Goal: Find specific page/section: Find specific page/section

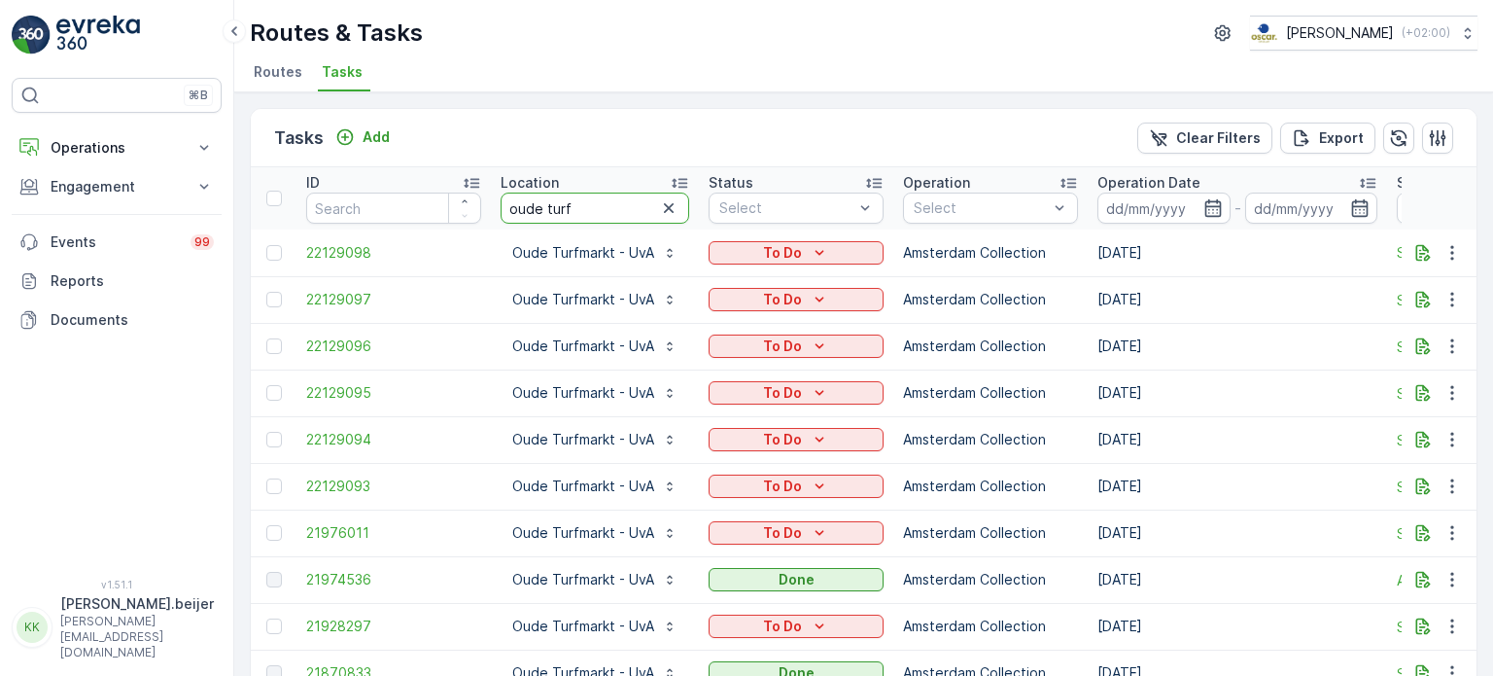
click at [519, 210] on input "oude turf" at bounding box center [595, 207] width 189 height 31
type input "rws"
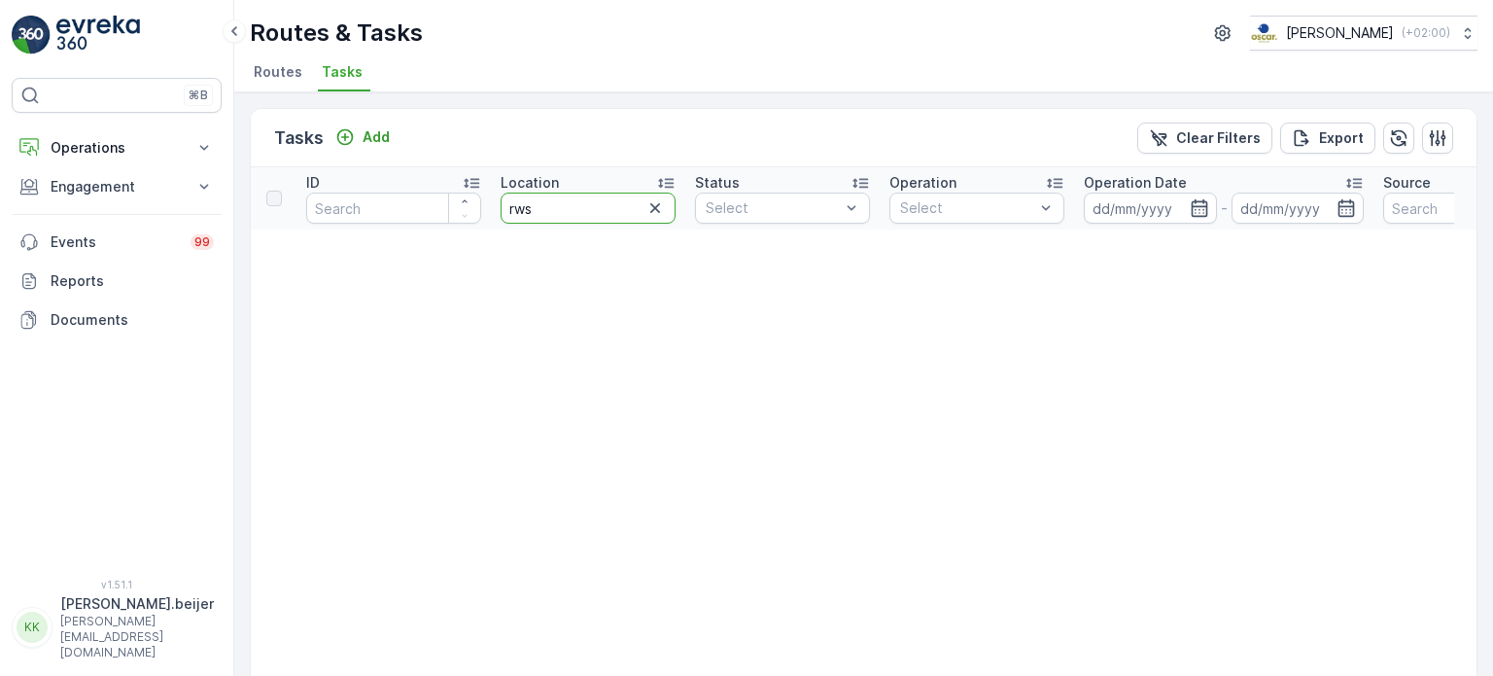
click at [552, 207] on input "rws" at bounding box center [588, 207] width 175 height 31
type input "gri"
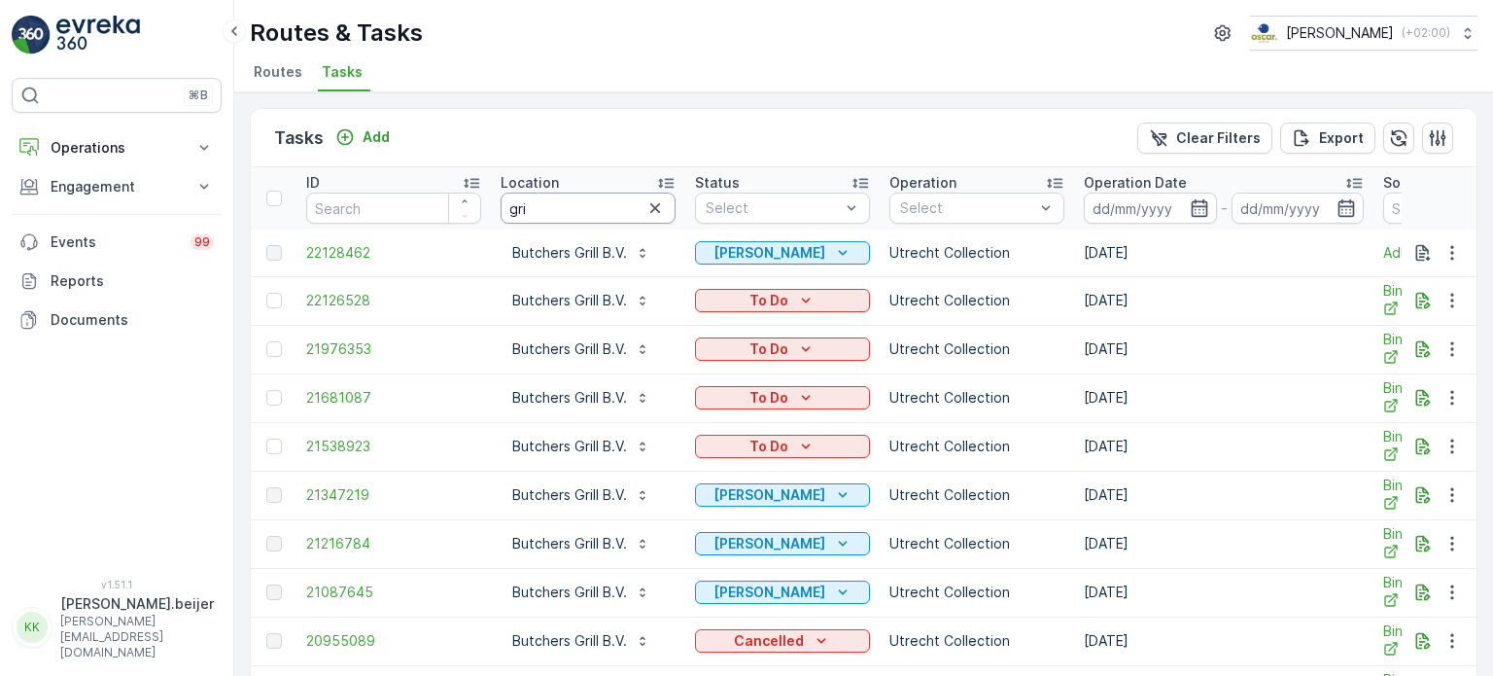
click at [535, 208] on input "gri" at bounding box center [588, 207] width 175 height 31
type input "gree"
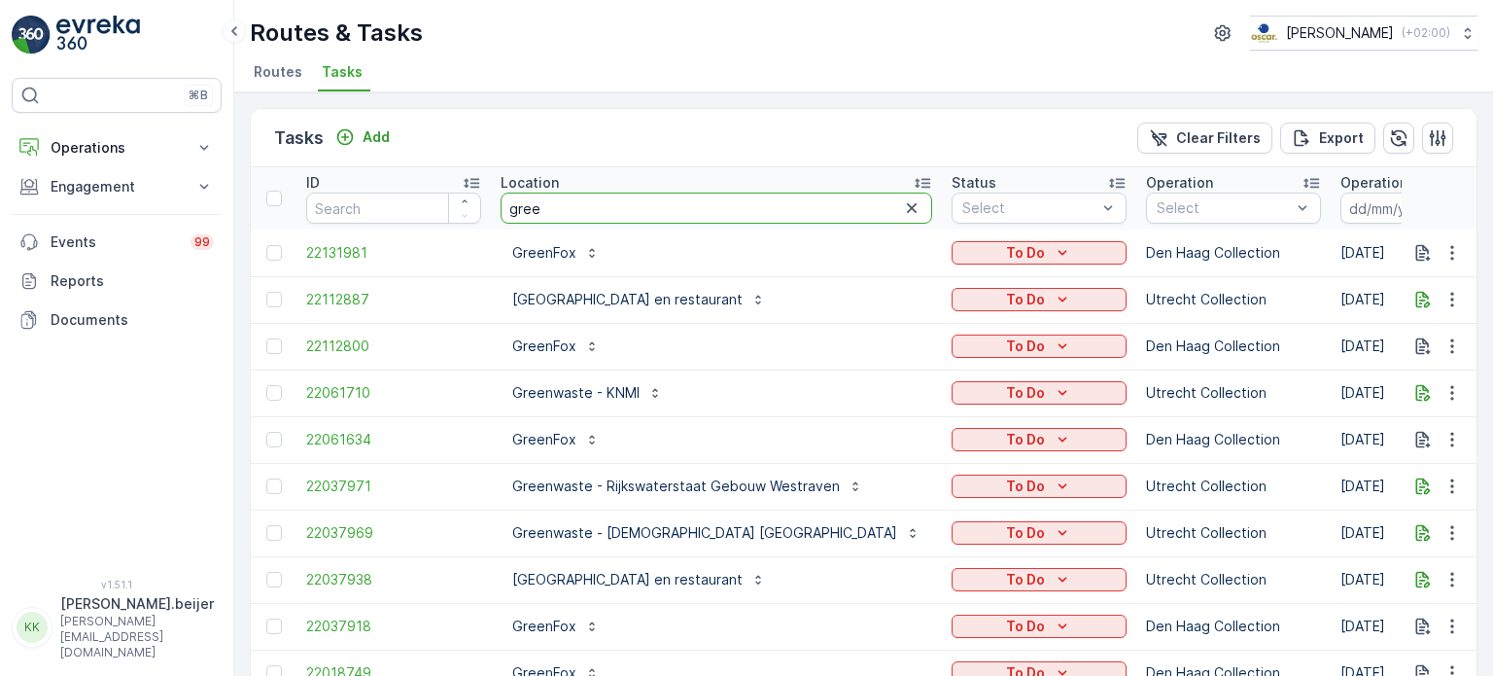
click at [570, 204] on input "gree" at bounding box center [717, 207] width 432 height 31
